Goal: Transaction & Acquisition: Purchase product/service

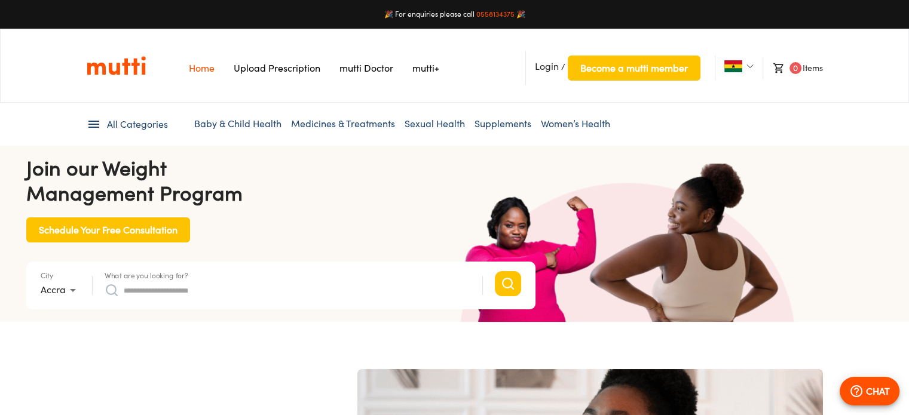
click at [140, 292] on input "What are you looking for?" at bounding box center [297, 290] width 346 height 19
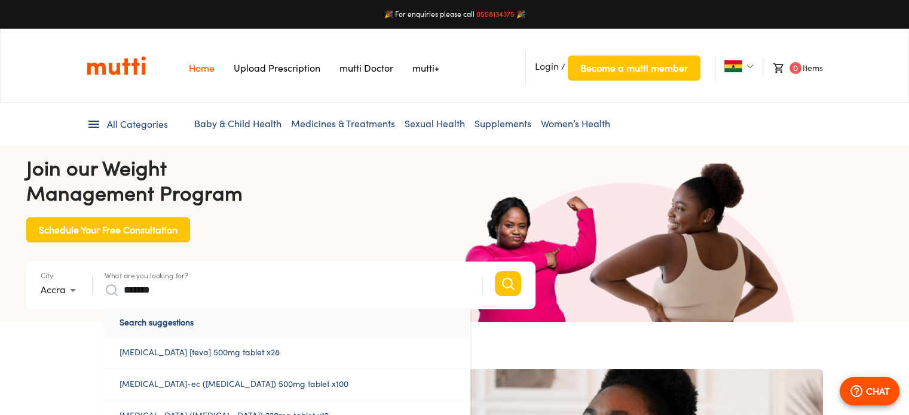
scroll to position [0, 621]
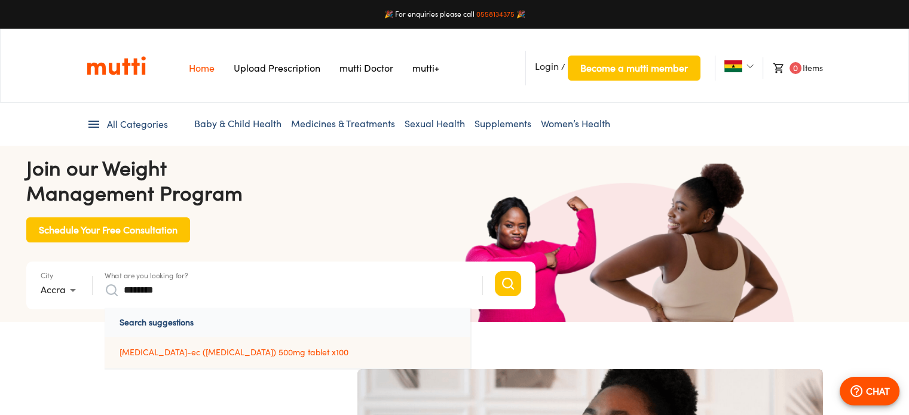
type input "********"
click at [180, 353] on link "[MEDICAL_DATA]-ec ([MEDICAL_DATA]) 500mg tablet x100" at bounding box center [288, 352] width 366 height 31
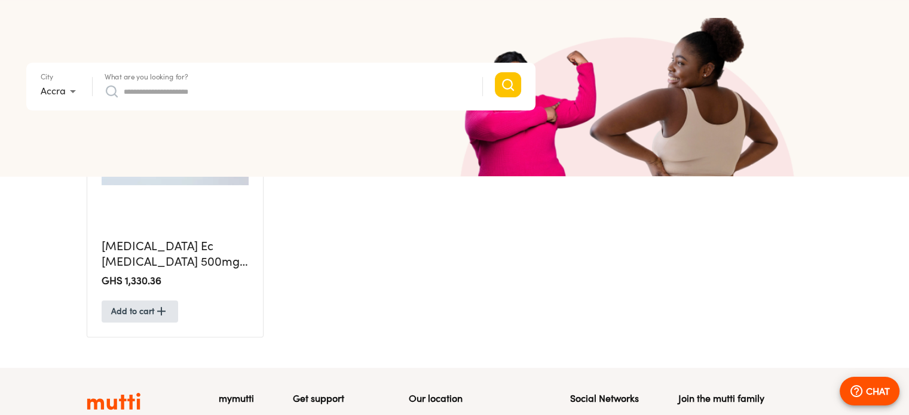
scroll to position [425, 0]
click at [162, 253] on h5 "[MEDICAL_DATA] Ec [MEDICAL_DATA] 500mg Tablet X100" at bounding box center [175, 254] width 147 height 32
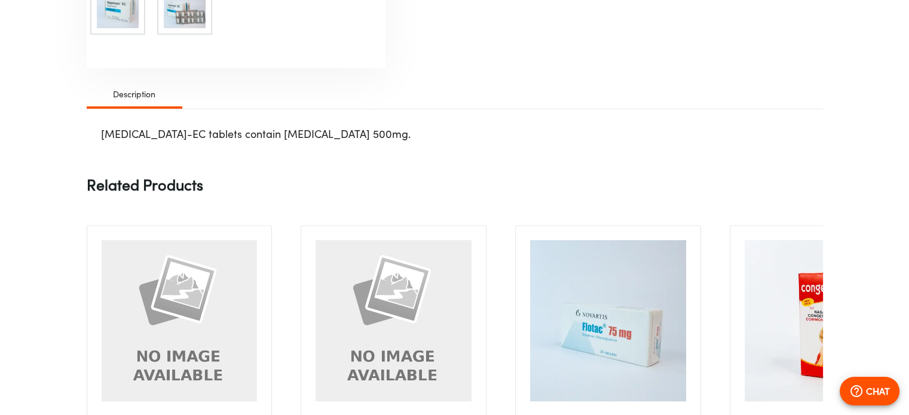
scroll to position [10, 0]
